Goal: Obtain resource: Download file/media

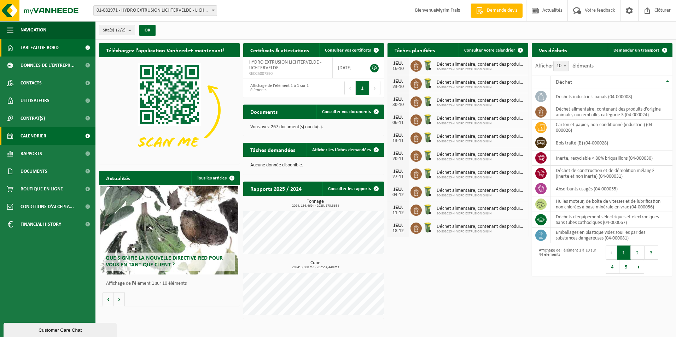
click at [50, 134] on link "Calendrier" at bounding box center [47, 136] width 95 height 18
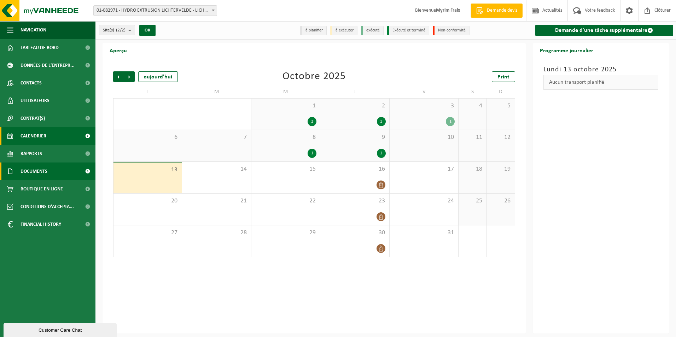
click at [54, 163] on link "Documents" at bounding box center [47, 172] width 95 height 18
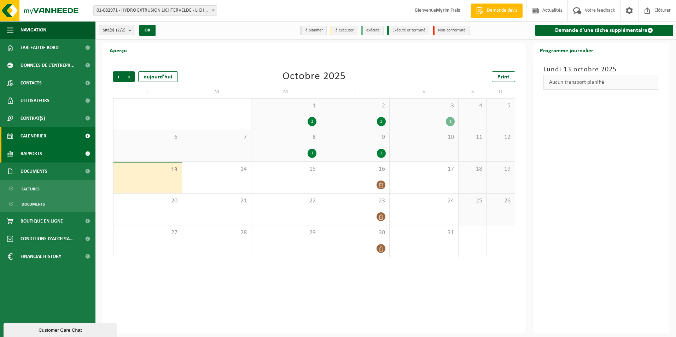
click at [52, 155] on link "Rapports" at bounding box center [47, 154] width 95 height 18
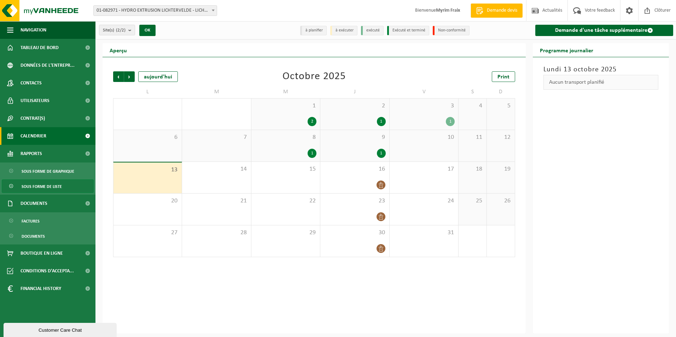
click at [54, 182] on span "Sous forme de liste" at bounding box center [42, 186] width 40 height 13
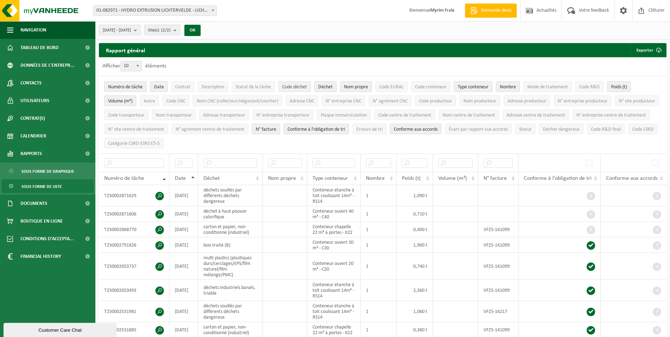
click at [299, 83] on button "Code déchet" at bounding box center [294, 86] width 33 height 11
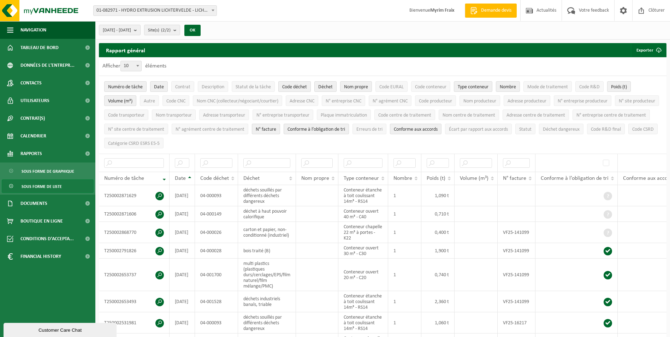
click at [299, 83] on button "Code déchet" at bounding box center [294, 86] width 33 height 11
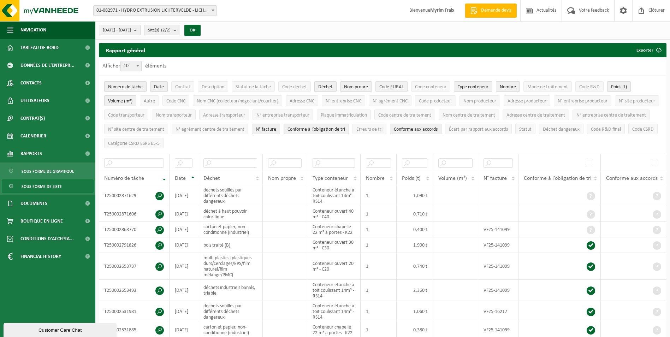
click at [397, 88] on span "Code EURAL" at bounding box center [392, 86] width 24 height 5
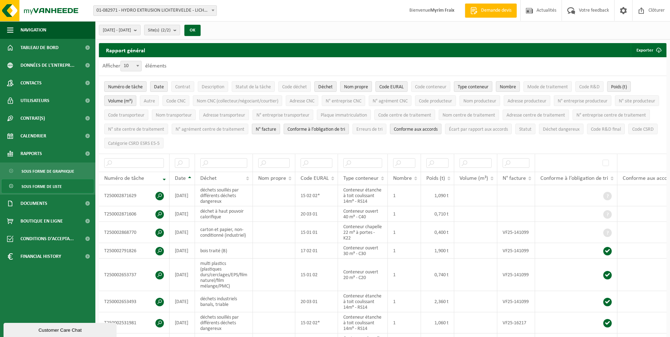
click at [368, 84] on span "Nom propre" at bounding box center [356, 86] width 24 height 5
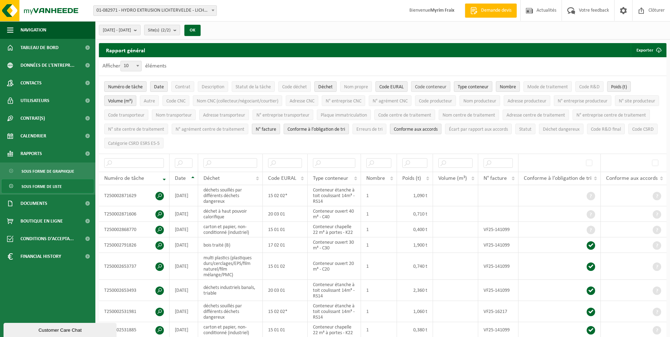
click at [437, 82] on button "Code conteneur" at bounding box center [430, 86] width 39 height 11
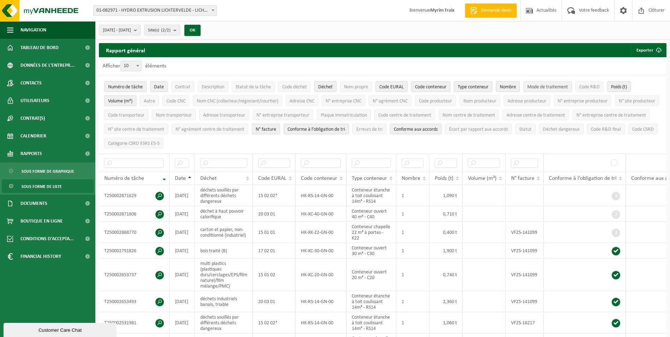
click at [559, 83] on button "Mode de traitement" at bounding box center [548, 86] width 48 height 11
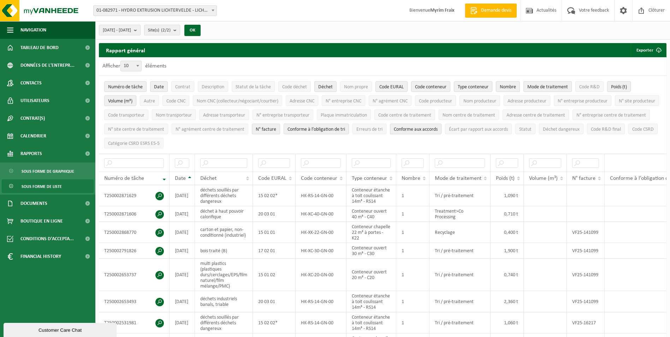
click at [559, 83] on button "Mode de traitement" at bounding box center [548, 86] width 48 height 11
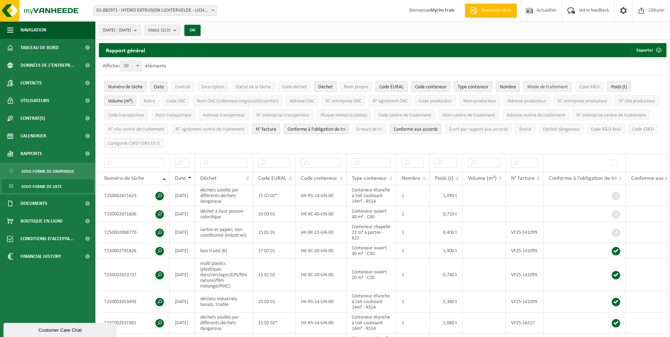
click at [559, 83] on button "Mode de traitement" at bounding box center [548, 86] width 48 height 11
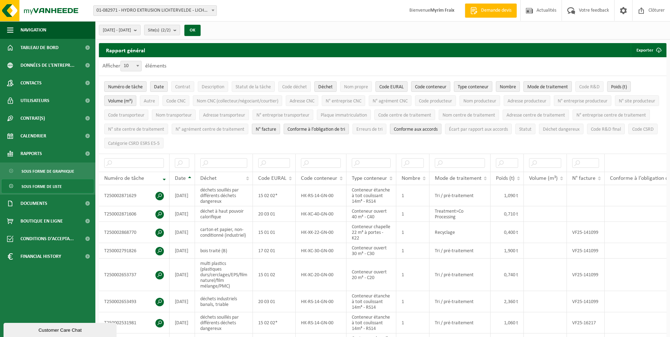
click at [559, 85] on span "Mode de traitement" at bounding box center [548, 86] width 41 height 5
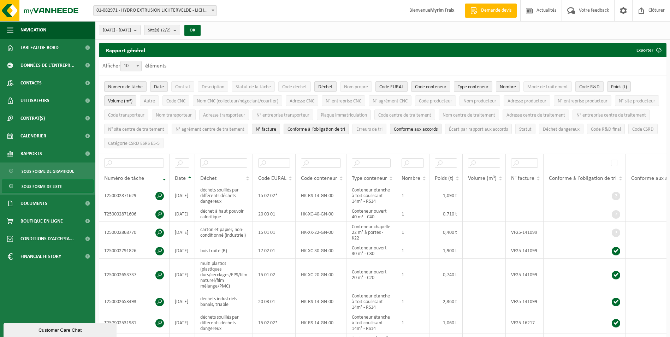
click at [592, 86] on span "Code R&D" at bounding box center [590, 86] width 20 height 5
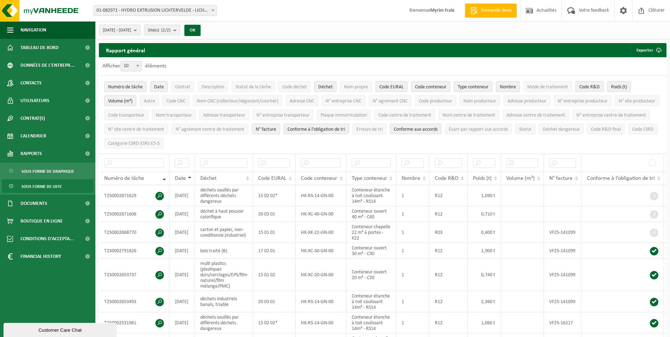
click at [345, 128] on span "Conforme à l’obligation de tri" at bounding box center [317, 129] width 58 height 5
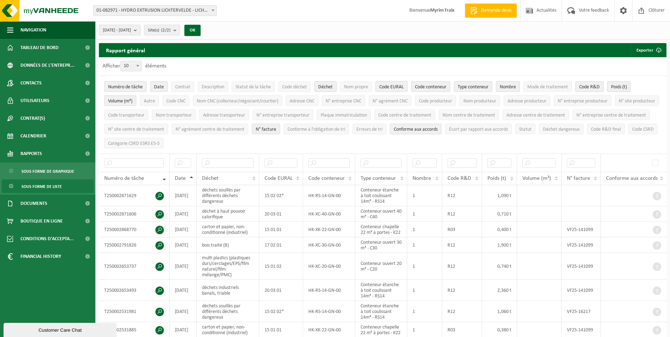
click at [442, 125] on button "Conforme aux accords" at bounding box center [416, 129] width 52 height 11
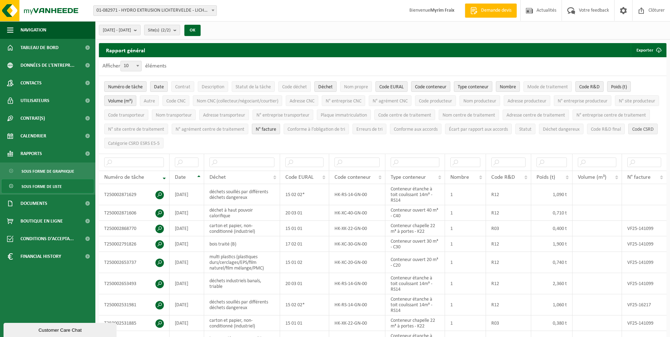
click at [633, 132] on span "Code CSRD" at bounding box center [644, 129] width 22 height 5
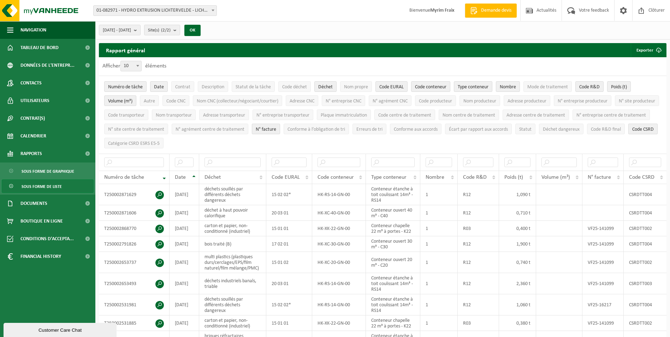
click at [633, 132] on span "Code CSRD" at bounding box center [644, 129] width 22 height 5
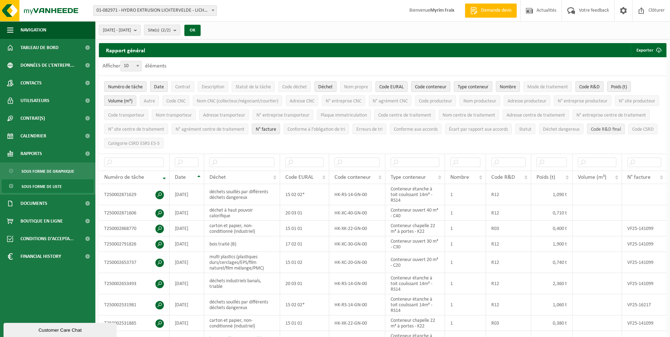
click at [591, 132] on span "Code R&D final" at bounding box center [606, 129] width 30 height 5
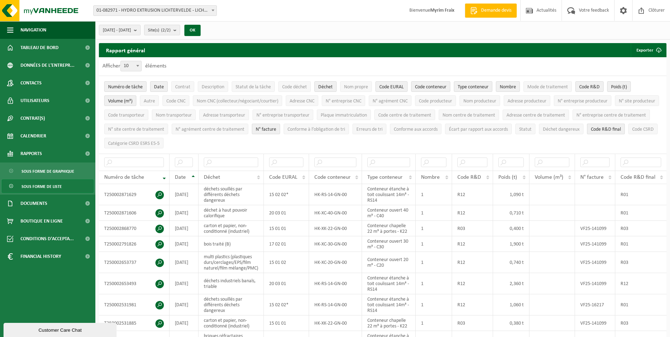
click at [591, 132] on span "Code R&D final" at bounding box center [606, 129] width 30 height 5
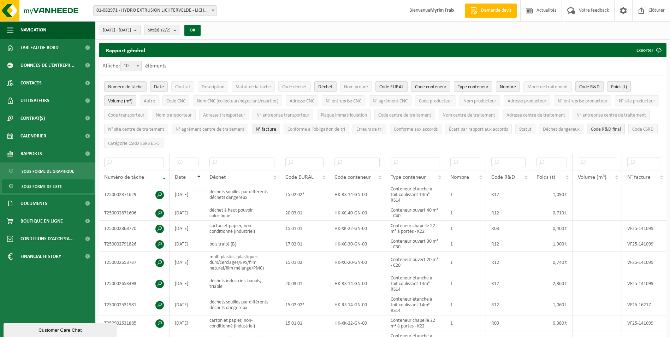
click at [591, 132] on span "Code R&D final" at bounding box center [606, 129] width 30 height 5
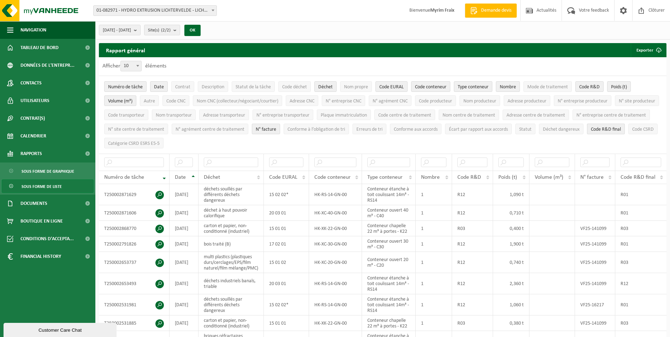
click at [591, 132] on span "Code R&D final" at bounding box center [606, 129] width 30 height 5
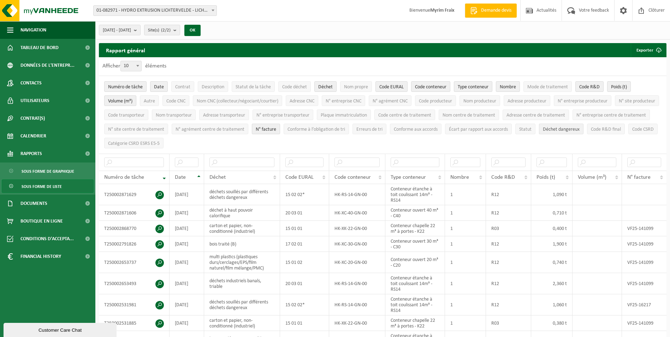
click at [543, 132] on span "Déchet dangereux" at bounding box center [561, 129] width 37 height 5
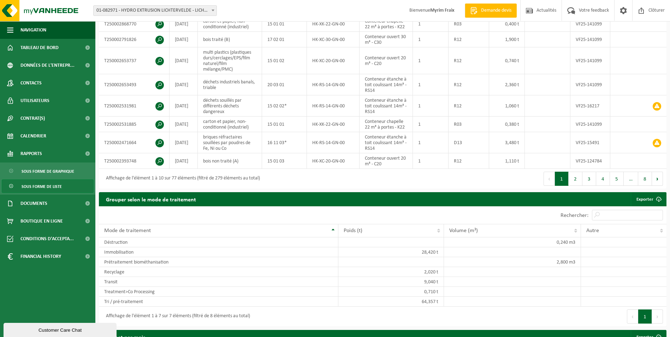
scroll to position [212, 0]
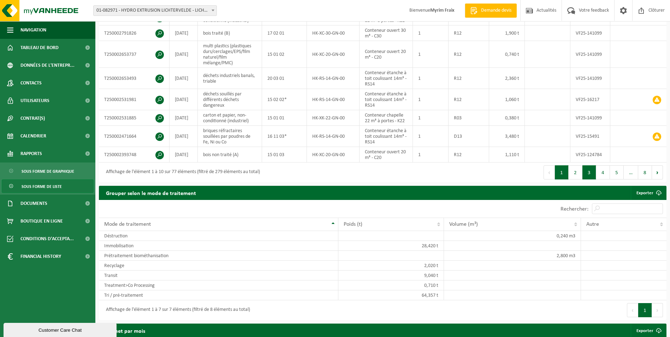
click at [588, 170] on button "3" at bounding box center [590, 172] width 14 height 14
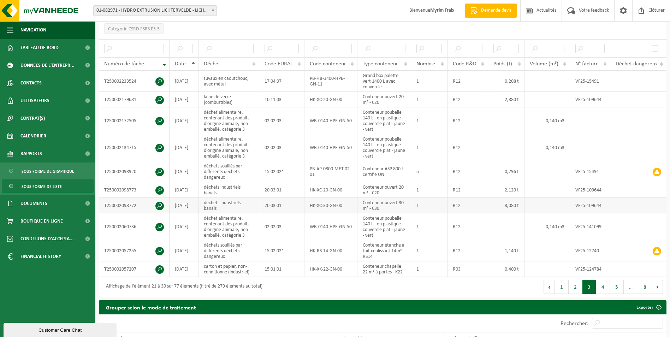
scroll to position [79, 0]
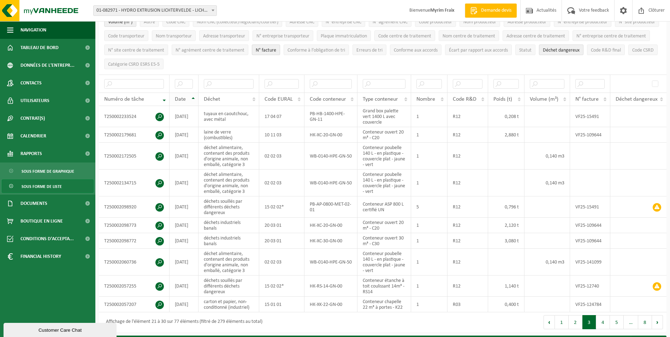
click at [196, 97] on th "Date" at bounding box center [184, 99] width 29 height 13
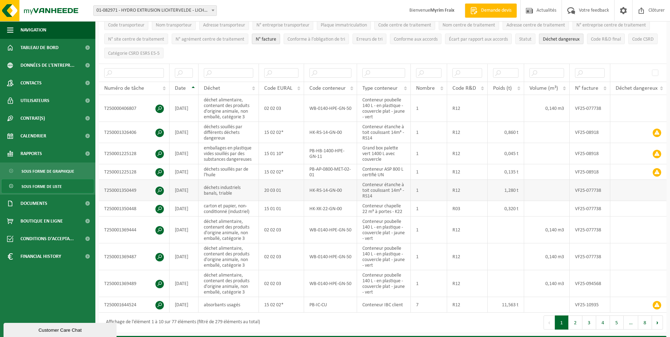
scroll to position [44, 0]
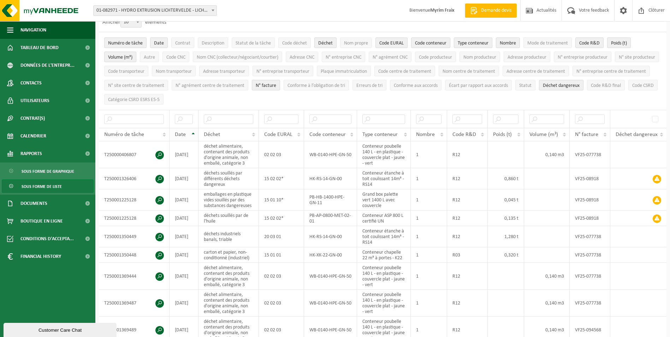
click at [194, 132] on th "Date" at bounding box center [184, 134] width 29 height 13
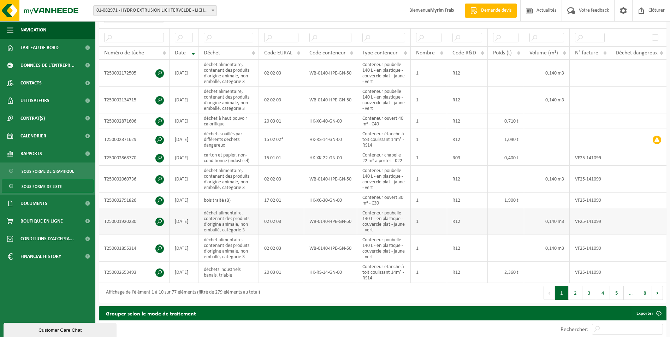
scroll to position [150, 0]
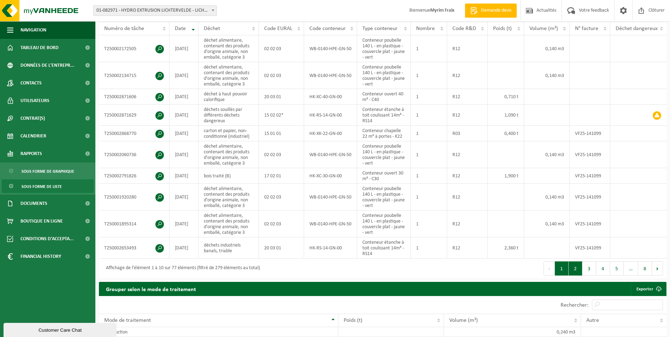
click at [581, 266] on button "2" at bounding box center [576, 269] width 14 height 14
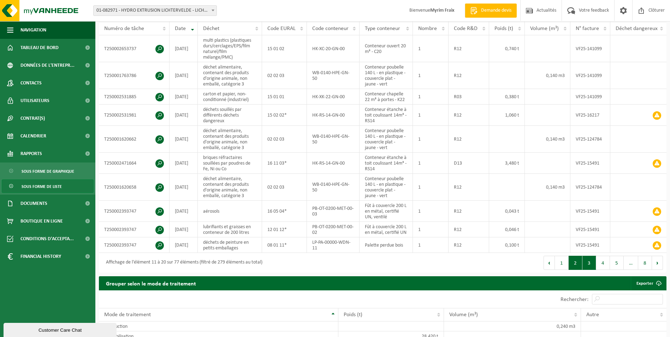
click at [594, 259] on button "3" at bounding box center [590, 263] width 14 height 14
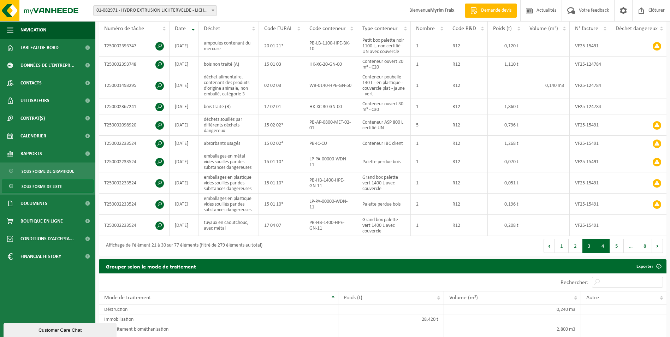
click at [600, 242] on button "4" at bounding box center [604, 246] width 14 height 14
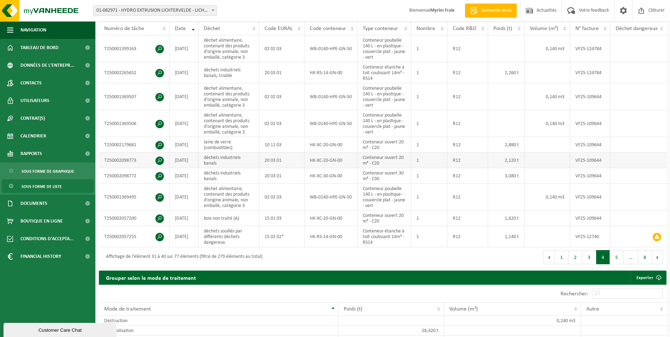
scroll to position [115, 0]
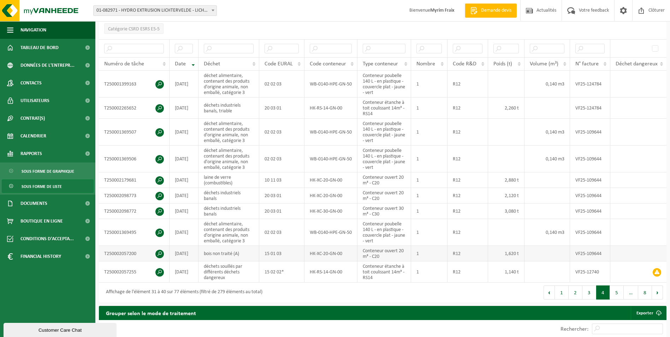
click at [160, 253] on span at bounding box center [160, 254] width 8 height 8
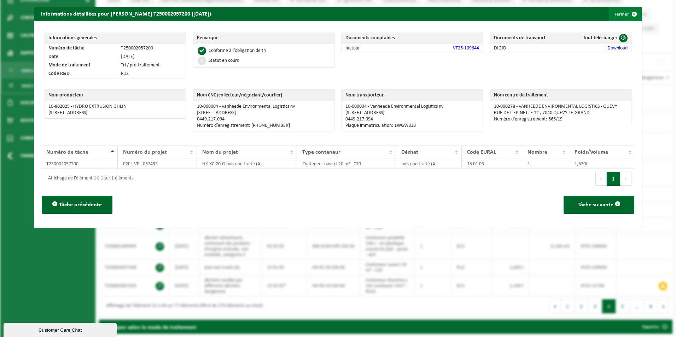
click at [620, 16] on button "Fermer" at bounding box center [625, 14] width 33 height 14
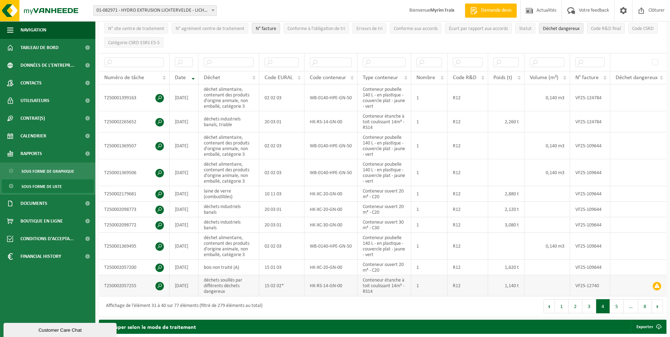
click at [159, 283] on span at bounding box center [160, 286] width 8 height 8
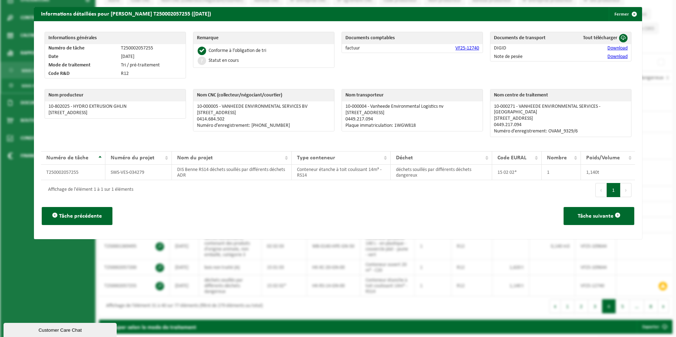
click at [459, 48] on link "VF25-12740" at bounding box center [467, 48] width 24 height 5
click at [615, 48] on link "Download" at bounding box center [617, 48] width 20 height 5
click at [627, 13] on span "button" at bounding box center [634, 14] width 14 height 14
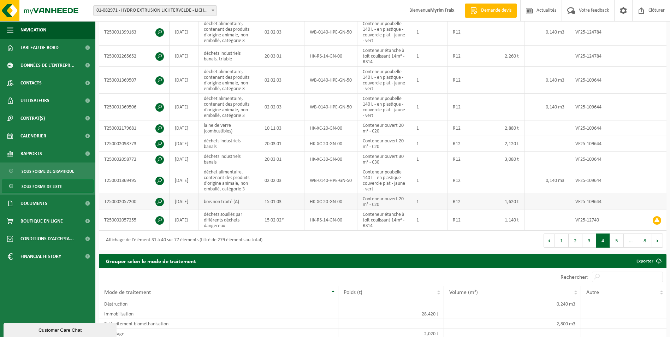
scroll to position [177, 0]
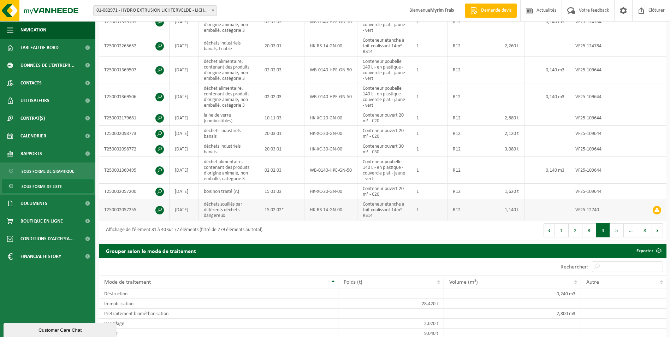
click at [163, 210] on span at bounding box center [160, 210] width 8 height 8
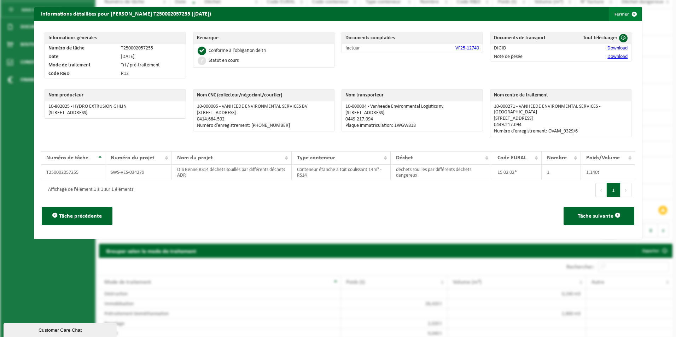
click at [627, 14] on span "button" at bounding box center [634, 14] width 14 height 14
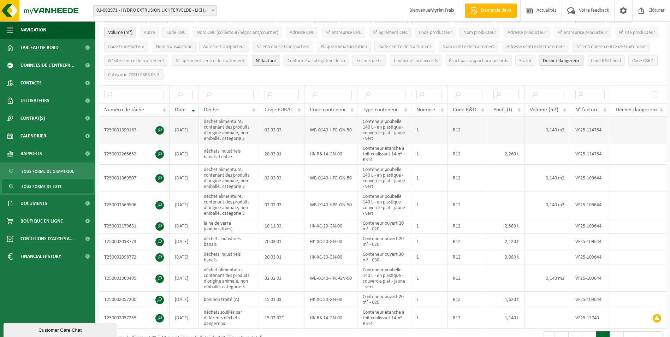
scroll to position [106, 0]
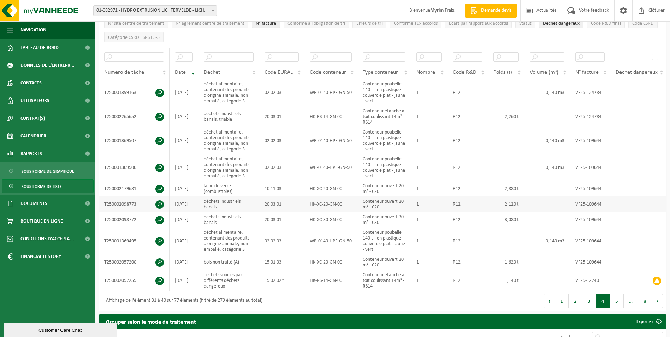
click at [162, 203] on span at bounding box center [160, 204] width 8 height 8
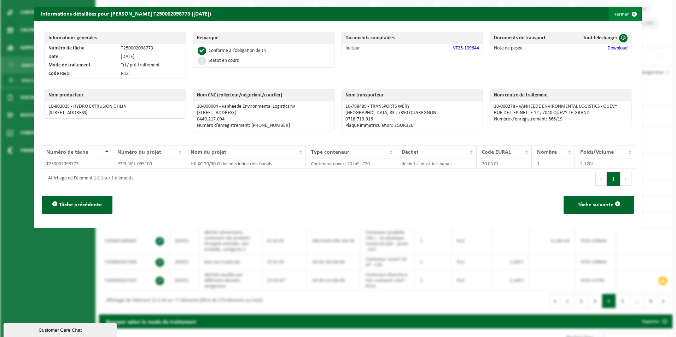
click at [629, 16] on span "button" at bounding box center [634, 14] width 14 height 14
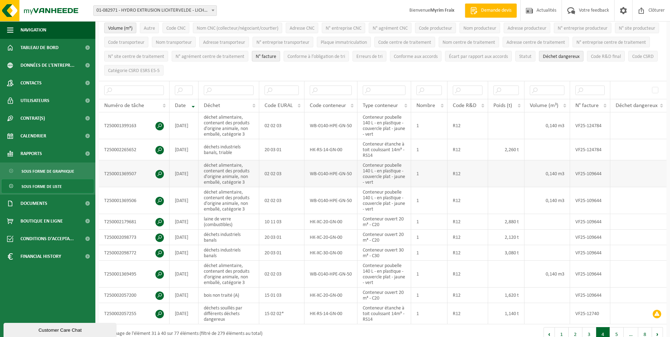
scroll to position [0, 0]
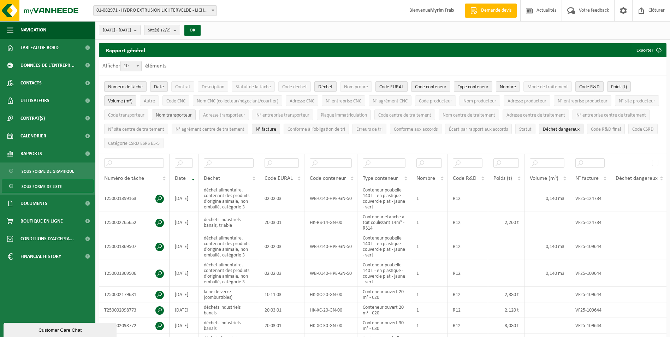
click at [192, 113] on span "Nom transporteur" at bounding box center [174, 115] width 36 height 5
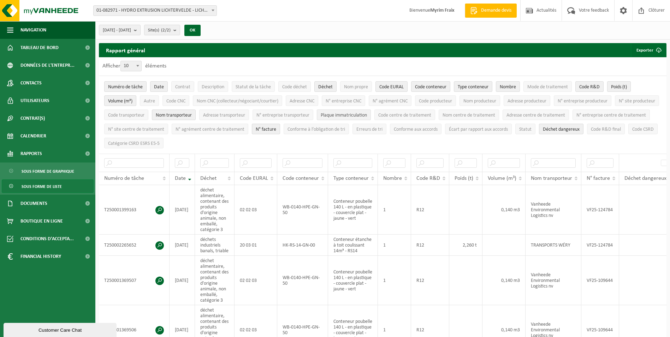
click at [367, 116] on span "Plaque immatriculation" at bounding box center [344, 115] width 46 height 5
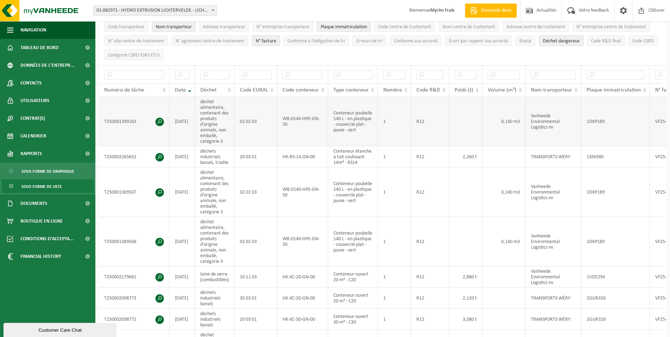
scroll to position [71, 0]
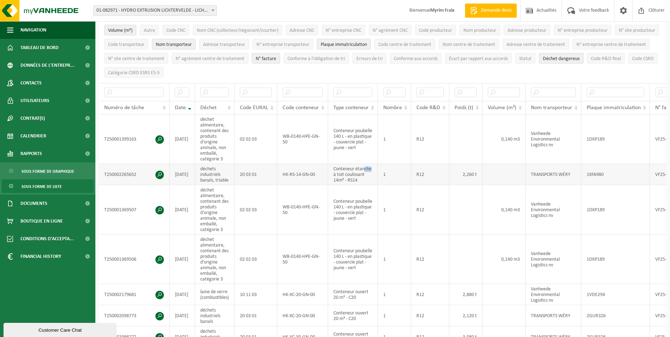
drag, startPoint x: 367, startPoint y: 164, endPoint x: 375, endPoint y: 164, distance: 8.1
click at [375, 164] on td "Conteneur étanche à toit coulissant 14m³ - RS14" at bounding box center [353, 174] width 50 height 21
click at [503, 168] on td at bounding box center [504, 174] width 43 height 21
click at [158, 139] on span at bounding box center [160, 139] width 8 height 8
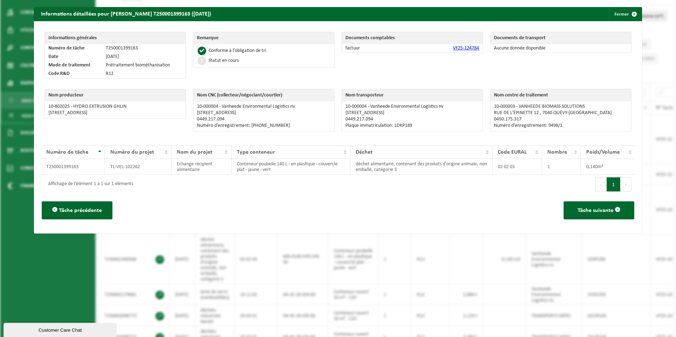
click at [456, 47] on link "VF25-124784" at bounding box center [466, 48] width 26 height 5
click at [614, 12] on button "Fermer" at bounding box center [625, 14] width 33 height 14
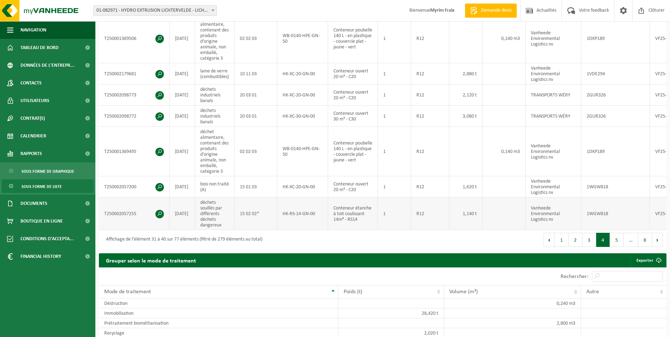
scroll to position [318, 0]
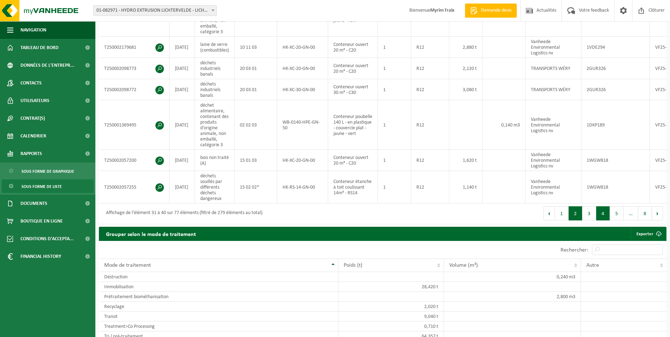
click at [574, 217] on button "2" at bounding box center [576, 213] width 14 height 14
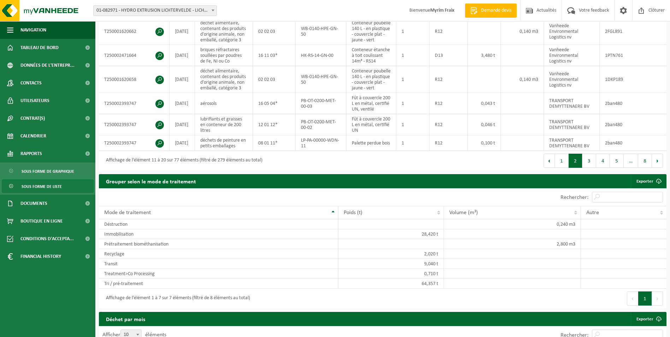
scroll to position [177, 0]
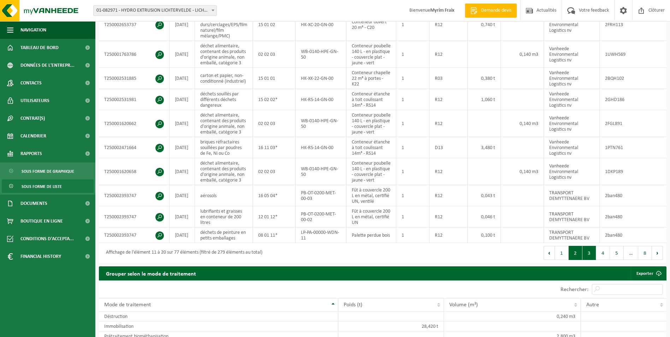
click at [585, 260] on button "3" at bounding box center [590, 253] width 14 height 14
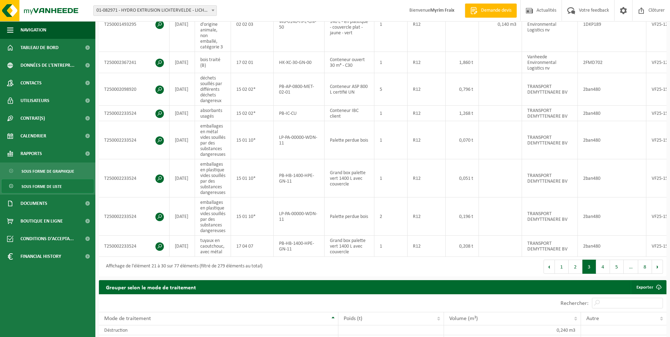
scroll to position [249, 0]
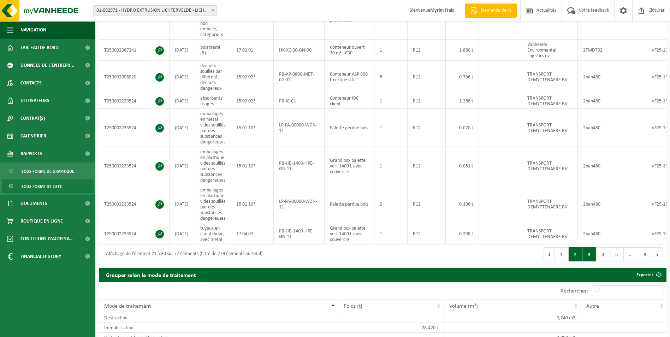
click at [581, 262] on button "2" at bounding box center [576, 254] width 14 height 14
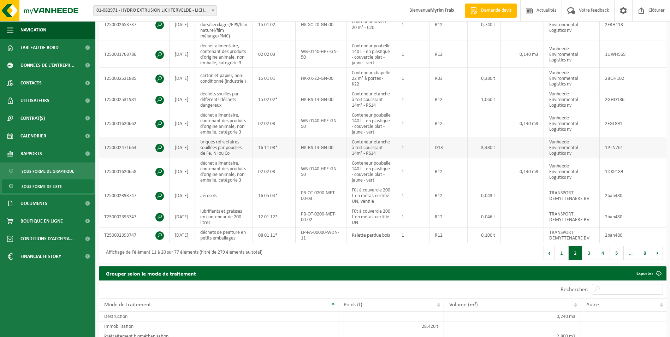
scroll to position [141, 0]
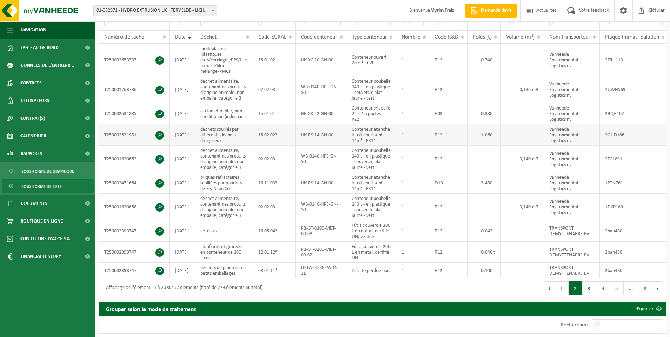
click at [162, 137] on span at bounding box center [160, 135] width 8 height 8
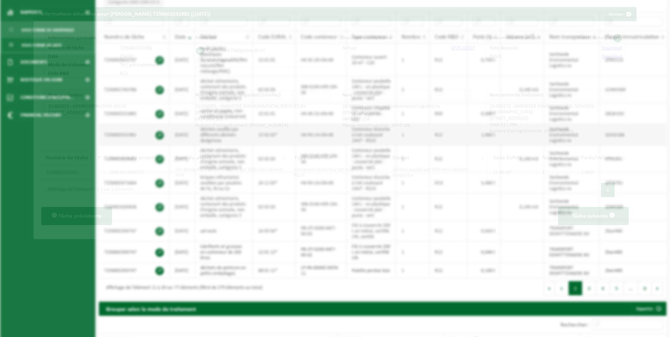
scroll to position [128, 0]
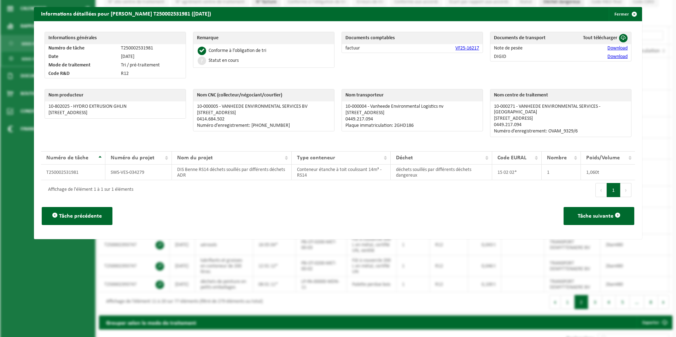
click at [610, 58] on link "Download" at bounding box center [617, 56] width 20 height 5
click at [630, 14] on span "button" at bounding box center [634, 14] width 14 height 14
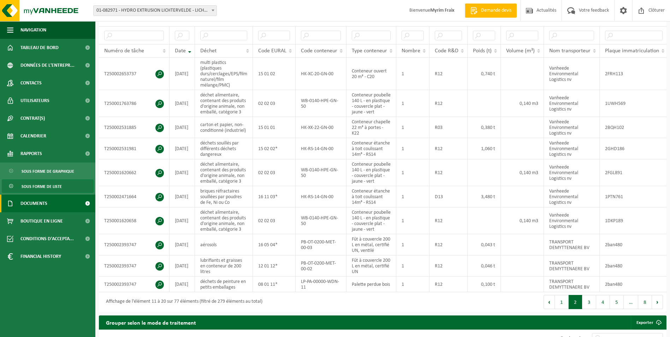
click at [55, 203] on link "Documents" at bounding box center [47, 204] width 95 height 18
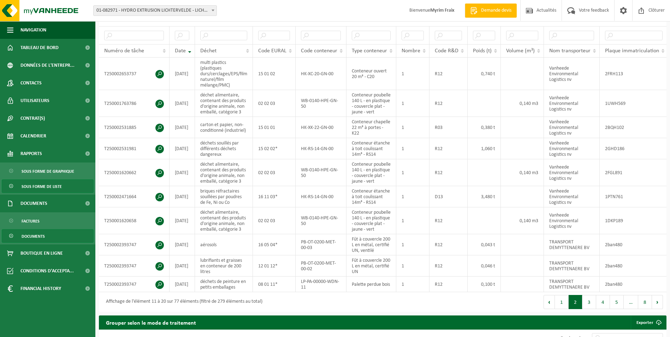
click at [44, 231] on span "Documents" at bounding box center [33, 236] width 23 height 13
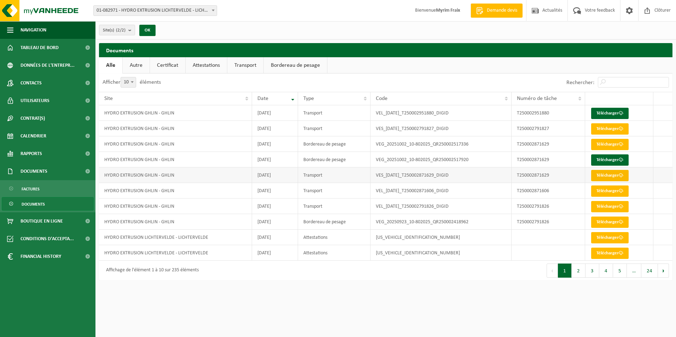
click at [597, 172] on link "Télécharger" at bounding box center [609, 175] width 37 height 11
click at [602, 159] on link "Télécharger" at bounding box center [609, 159] width 37 height 11
click at [609, 142] on link "Télécharger" at bounding box center [609, 144] width 37 height 11
click at [662, 144] on td at bounding box center [662, 144] width 19 height 16
click at [610, 125] on link "Télécharger" at bounding box center [609, 128] width 37 height 11
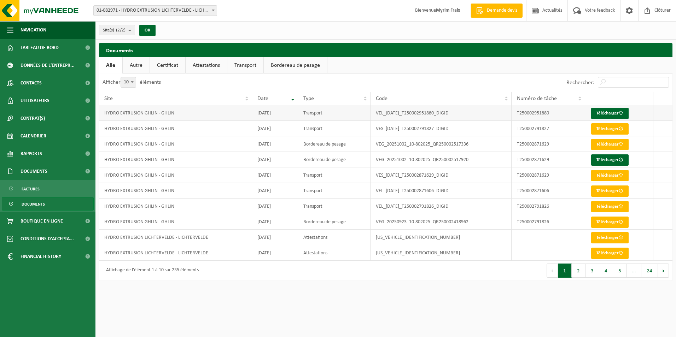
click at [671, 118] on td at bounding box center [662, 113] width 19 height 16
click at [615, 111] on link "Télécharger" at bounding box center [609, 113] width 37 height 11
click at [60, 168] on link "Documents" at bounding box center [47, 172] width 95 height 18
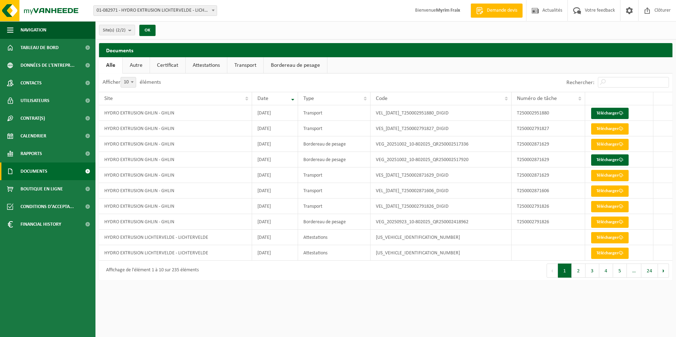
click at [62, 173] on link "Documents" at bounding box center [47, 172] width 95 height 18
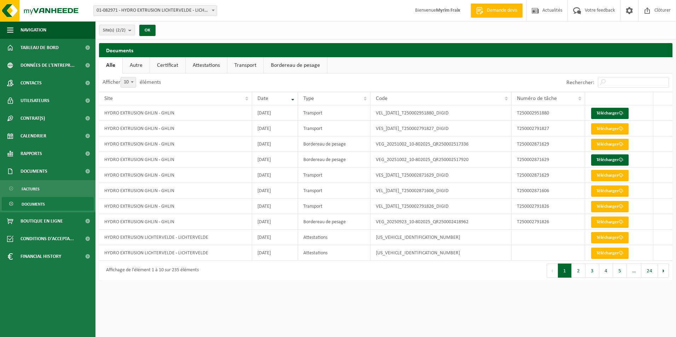
click at [52, 201] on link "Documents" at bounding box center [48, 203] width 92 height 13
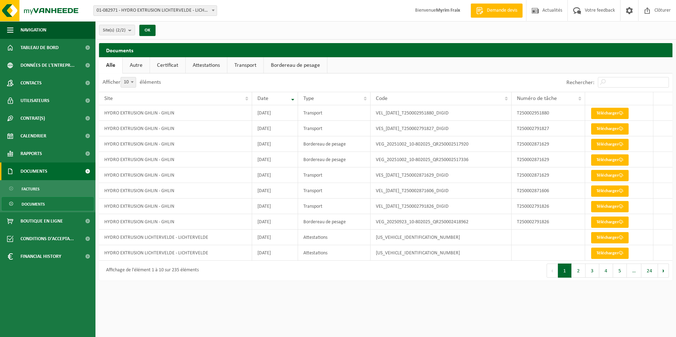
click at [56, 174] on link "Documents" at bounding box center [47, 172] width 95 height 18
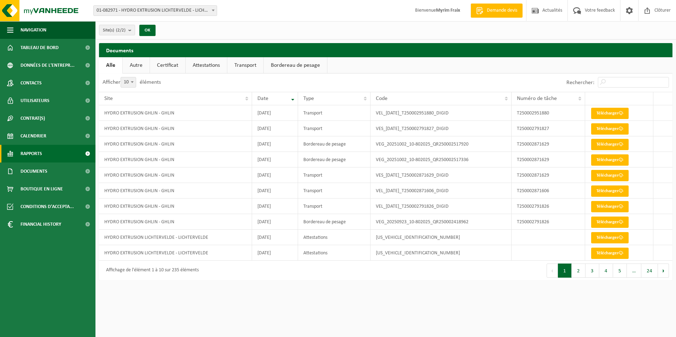
click at [55, 156] on link "Rapports" at bounding box center [47, 154] width 95 height 18
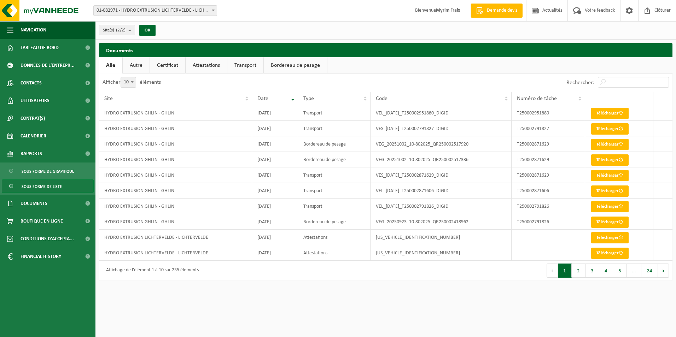
click at [60, 185] on span "Sous forme de liste" at bounding box center [42, 186] width 40 height 13
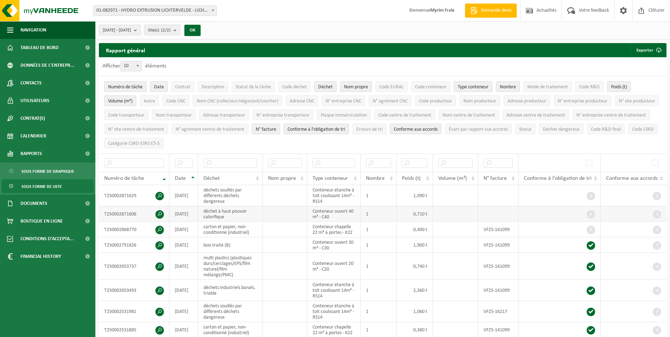
scroll to position [35, 0]
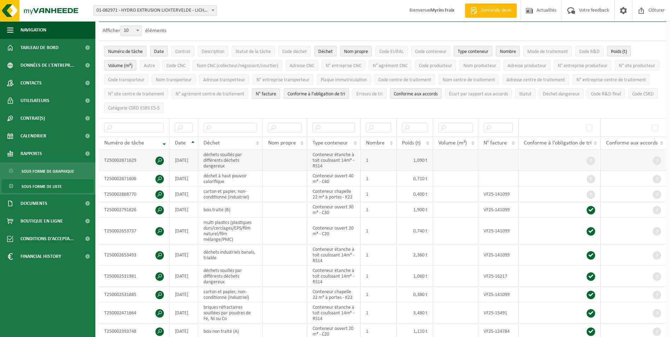
click at [159, 157] on span at bounding box center [160, 161] width 8 height 8
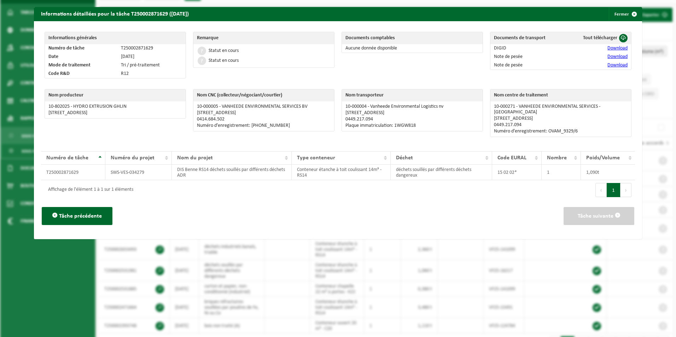
drag, startPoint x: 646, startPoint y: 24, endPoint x: 627, endPoint y: 13, distance: 21.2
click at [646, 24] on div "Informations détaillées pour la tâche T250002871629 ([DATE]) Fermer Information…" at bounding box center [338, 168] width 676 height 337
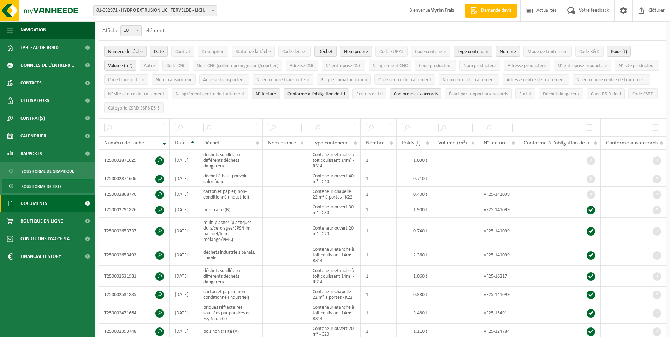
click at [49, 205] on link "Documents" at bounding box center [47, 204] width 95 height 18
